Goal: Task Accomplishment & Management: Manage account settings

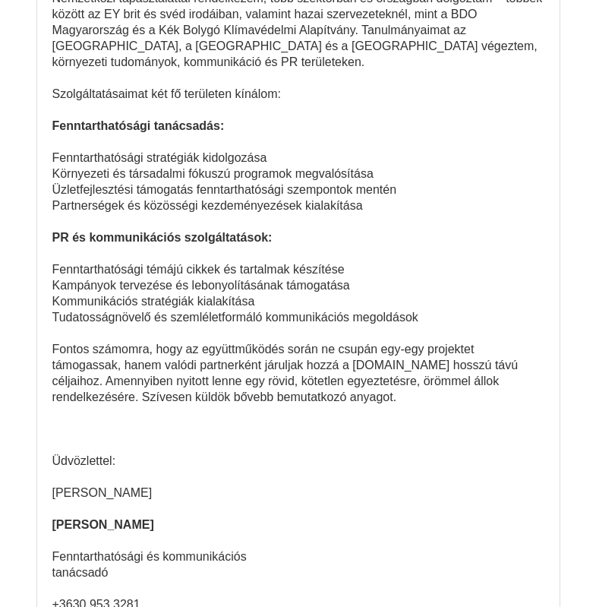
scroll to position [2479, 0]
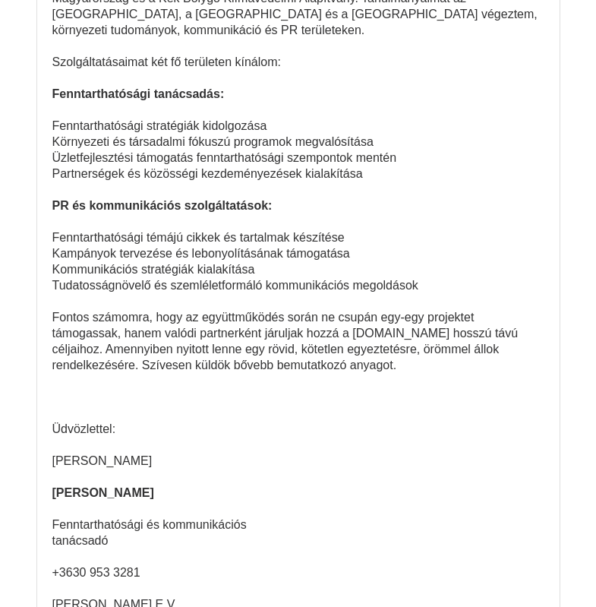
click at [431, 311] on span "Fontos számomra, hogy az együttműködés során ne csupán egy-egy projektet támoga…" at bounding box center [285, 341] width 466 height 61
drag, startPoint x: 436, startPoint y: 282, endPoint x: 350, endPoint y: 283, distance: 85.8
click at [350, 311] on span "Fontos számomra, hogy az együttműködés során ne csupán egy-egy projektet támoga…" at bounding box center [285, 341] width 466 height 61
copy span "Makerspace.hu"
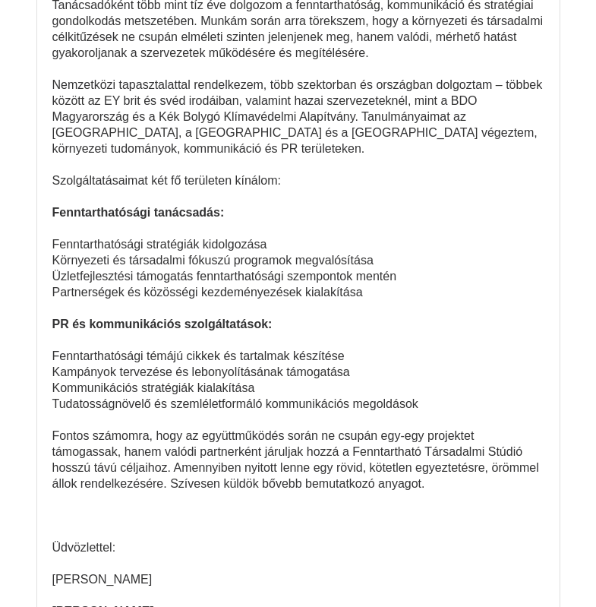
scroll to position [48570, 0]
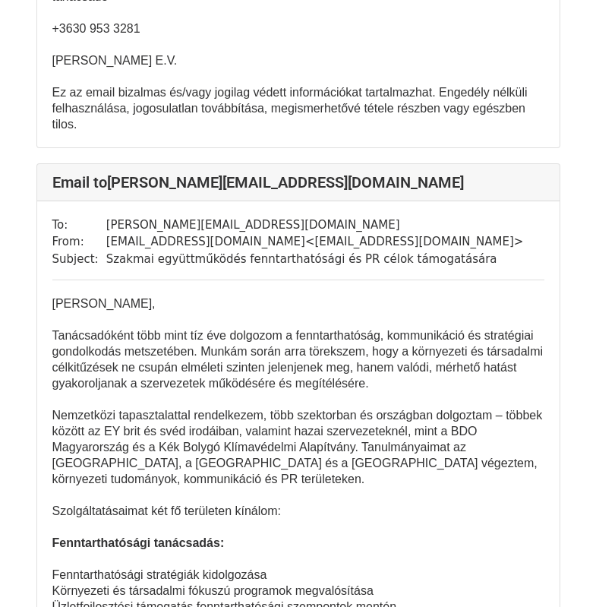
scroll to position [11790, 0]
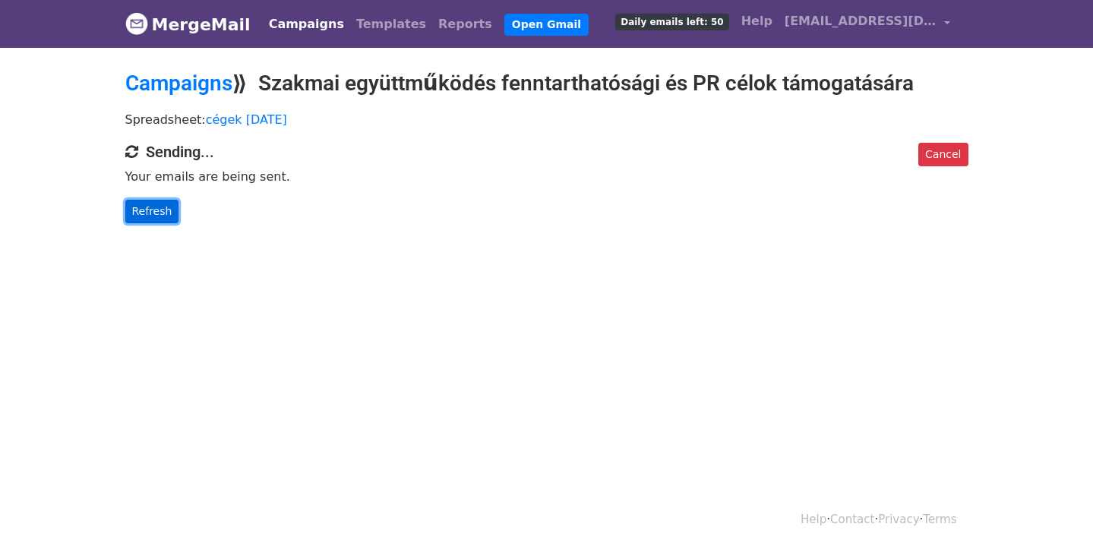
click at [153, 212] on link "Refresh" at bounding box center [152, 212] width 54 height 24
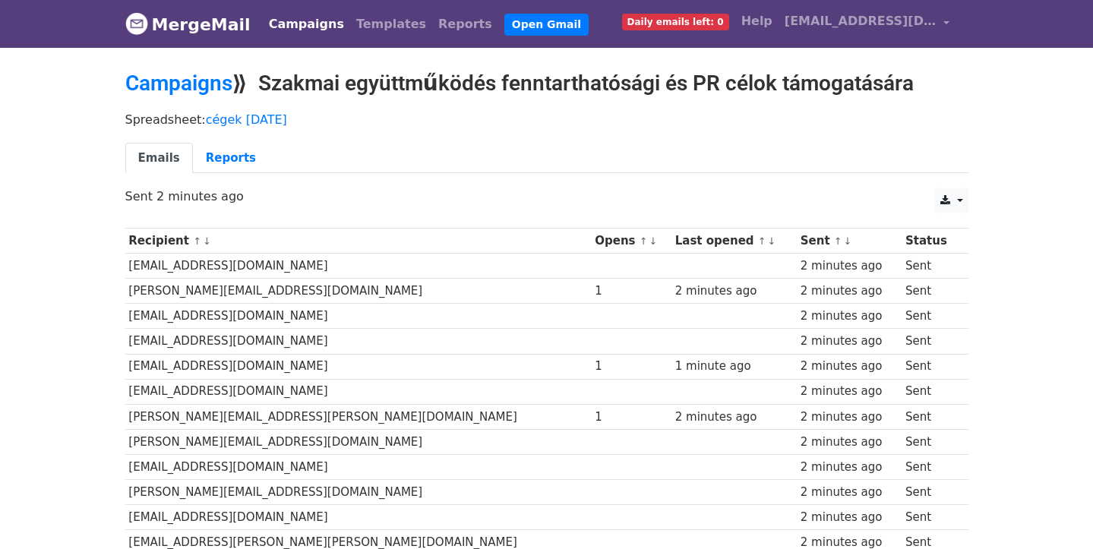
click at [639, 238] on link "↑" at bounding box center [643, 240] width 8 height 11
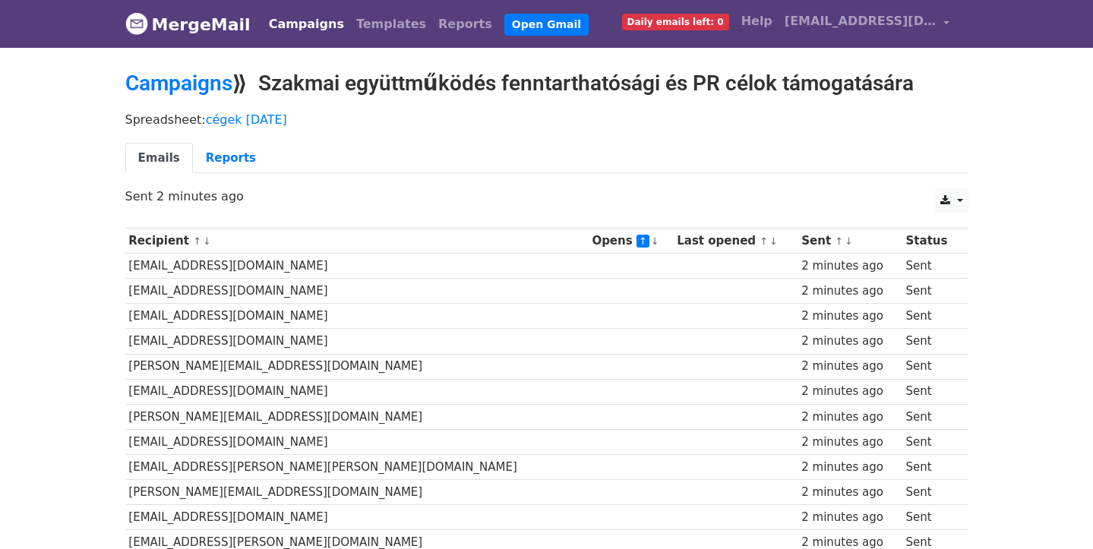
click at [651, 241] on link "↓" at bounding box center [655, 240] width 8 height 11
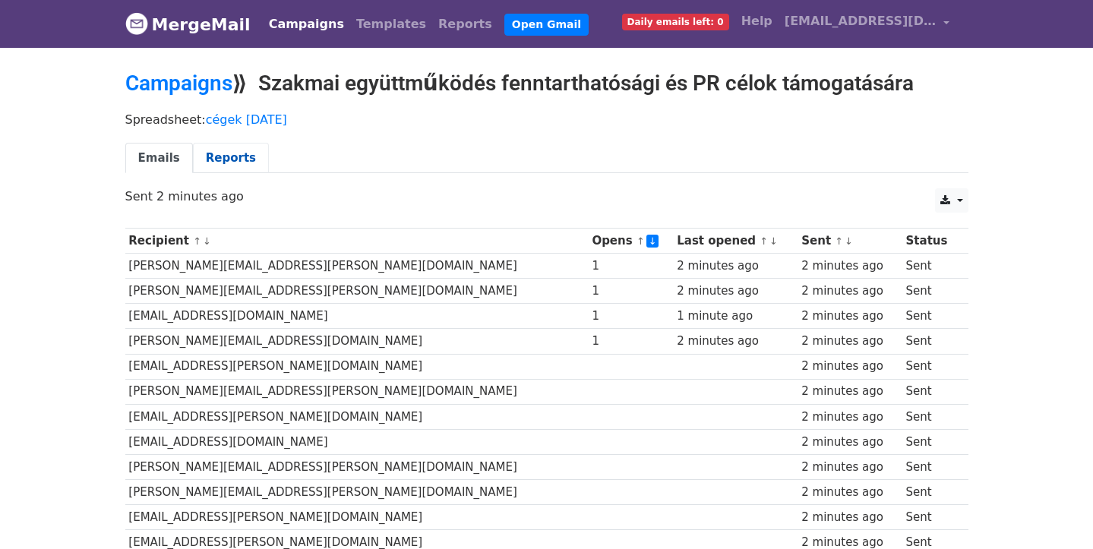
click at [233, 153] on link "Reports" at bounding box center [231, 158] width 76 height 31
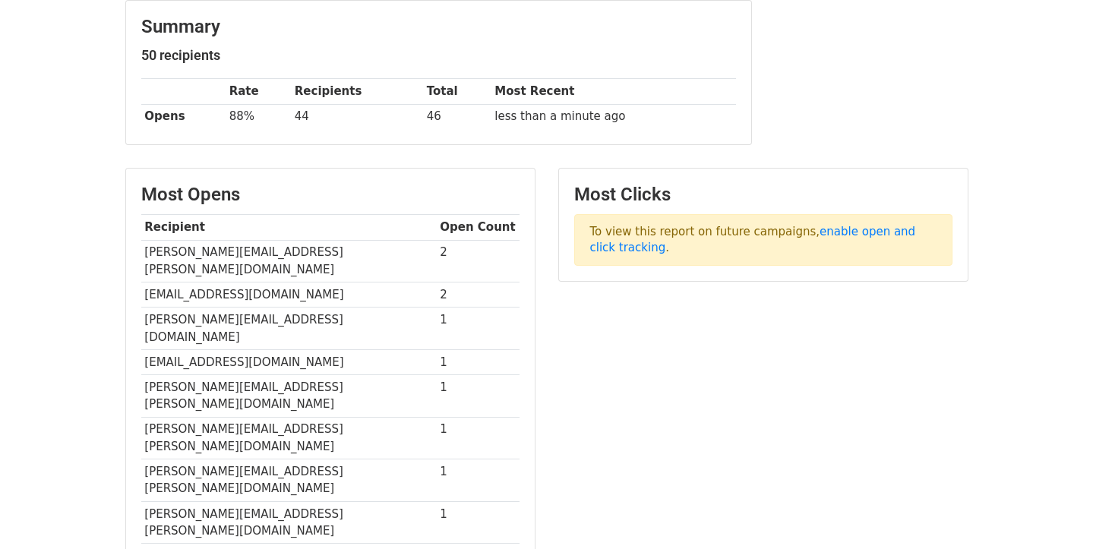
scroll to position [197, 0]
click at [918, 117] on div "Summary 50 recipients Rate Recipients Total Most Recent Opens 88% 44 46 less th…" at bounding box center [547, 79] width 866 height 160
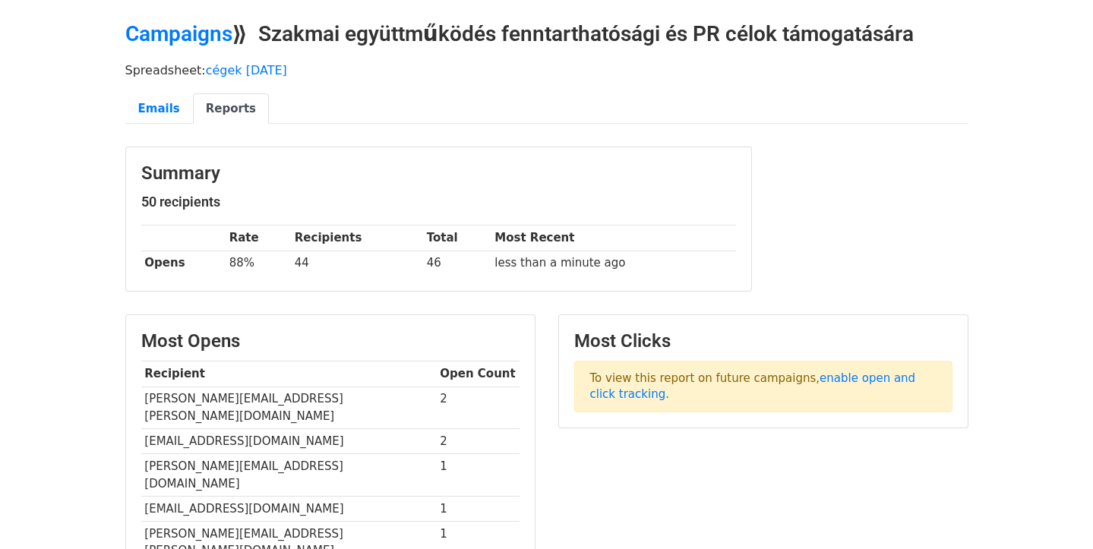
scroll to position [37, 0]
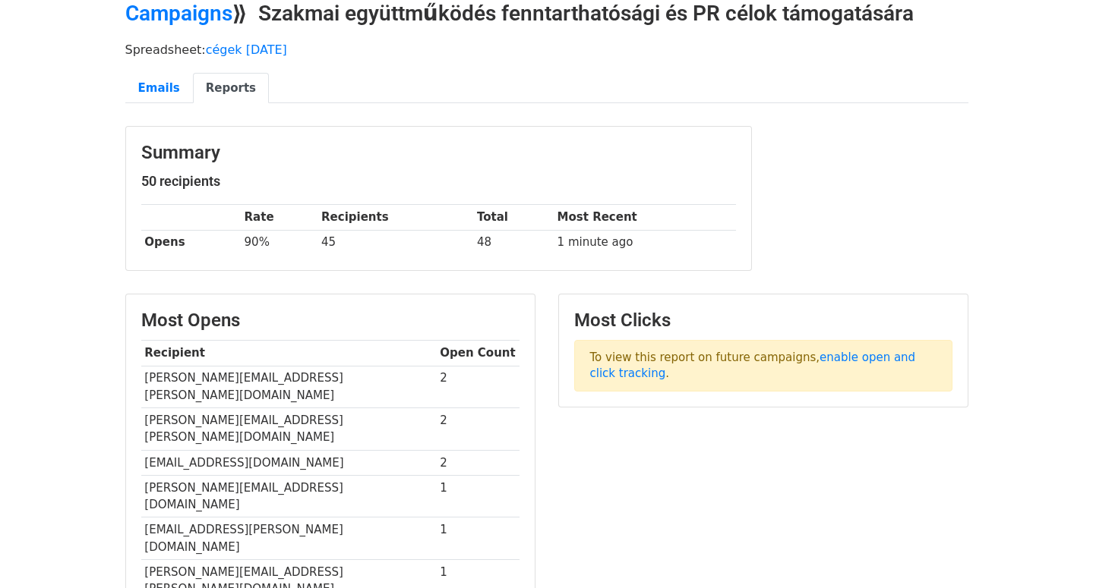
scroll to position [67, 0]
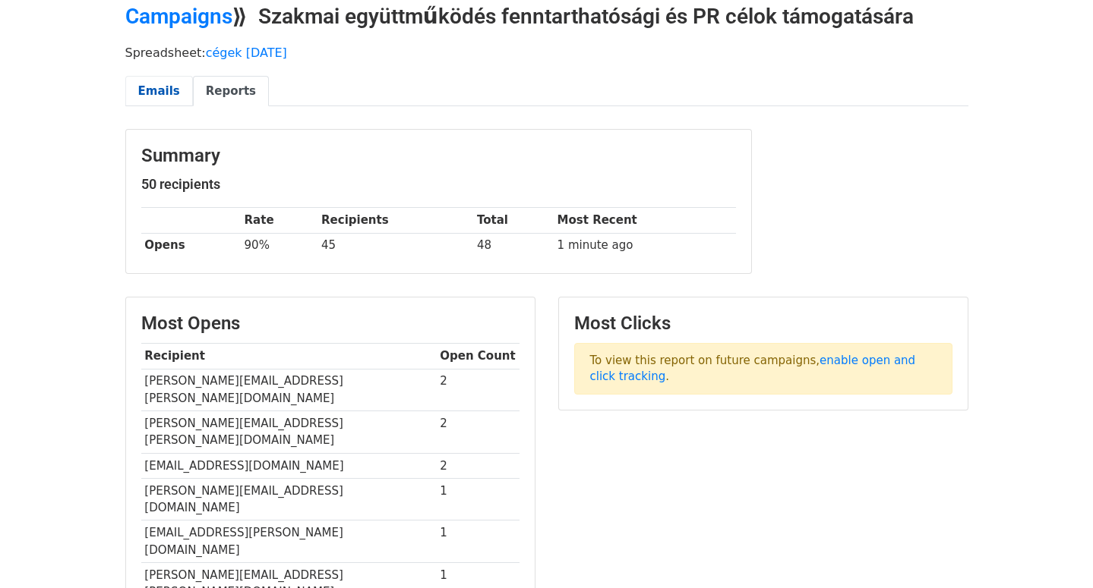
click at [153, 90] on link "Emails" at bounding box center [159, 91] width 68 height 31
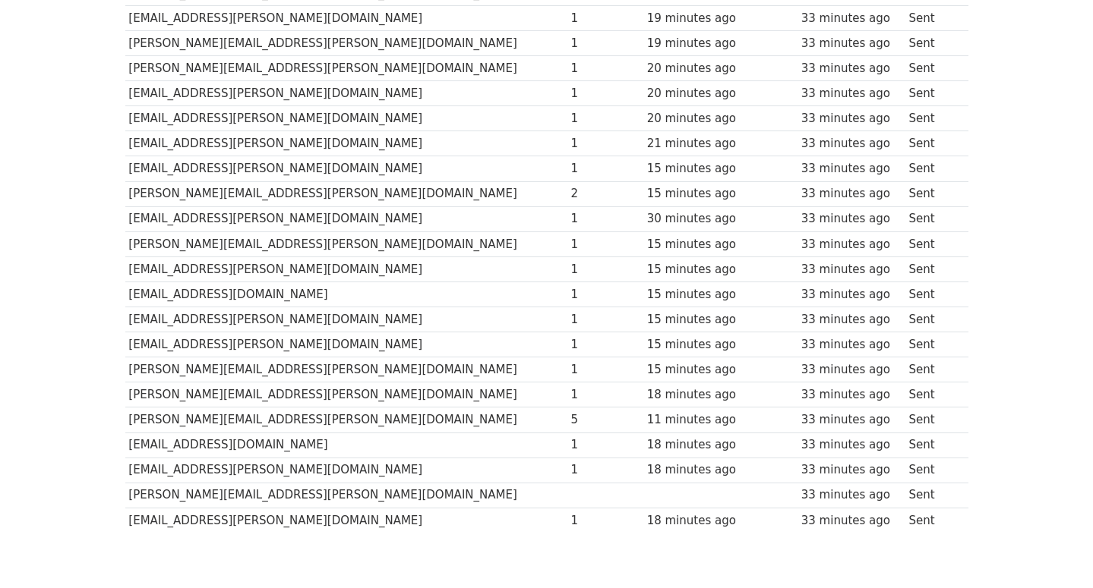
scroll to position [1055, 0]
